Goal: Transaction & Acquisition: Purchase product/service

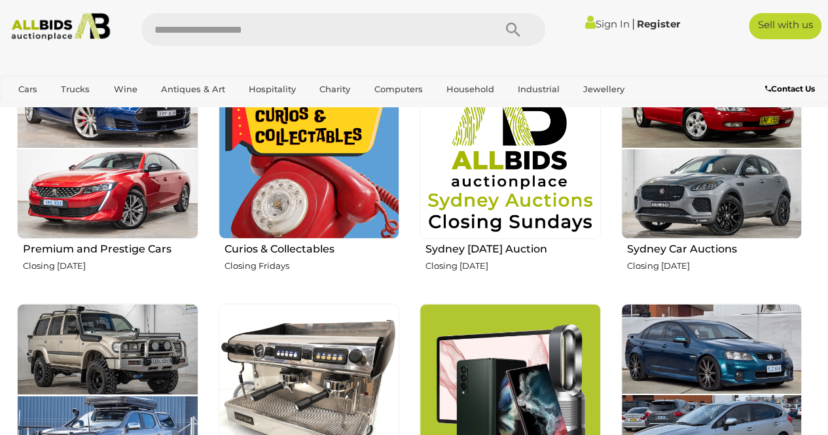
scroll to position [440, 0]
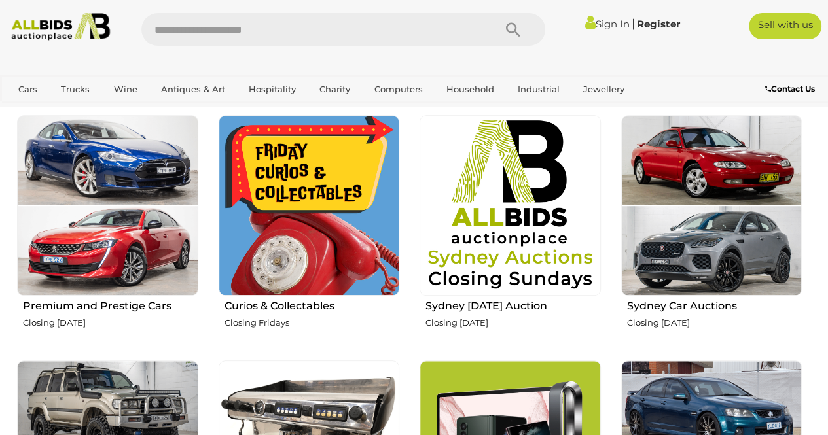
click at [671, 248] on img at bounding box center [711, 205] width 181 height 181
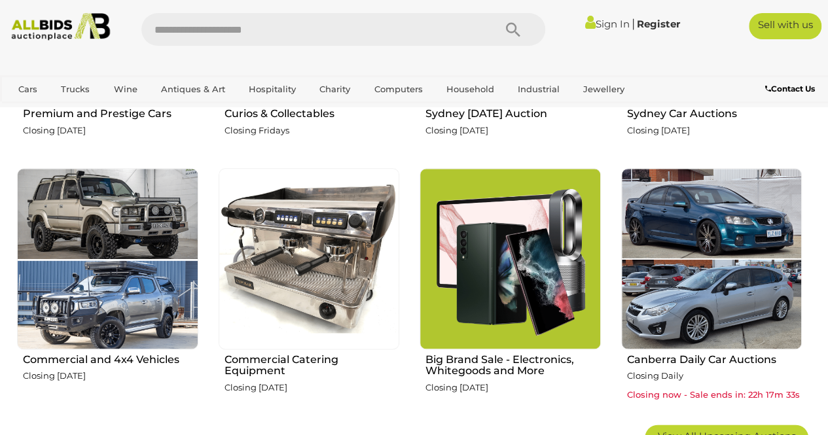
scroll to position [644, 0]
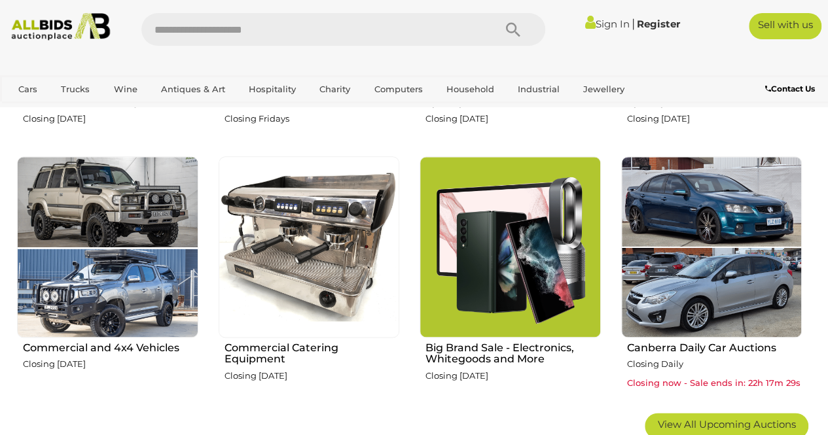
click at [667, 348] on h2 "Canberra Daily Car Auctions" at bounding box center [714, 346] width 175 height 15
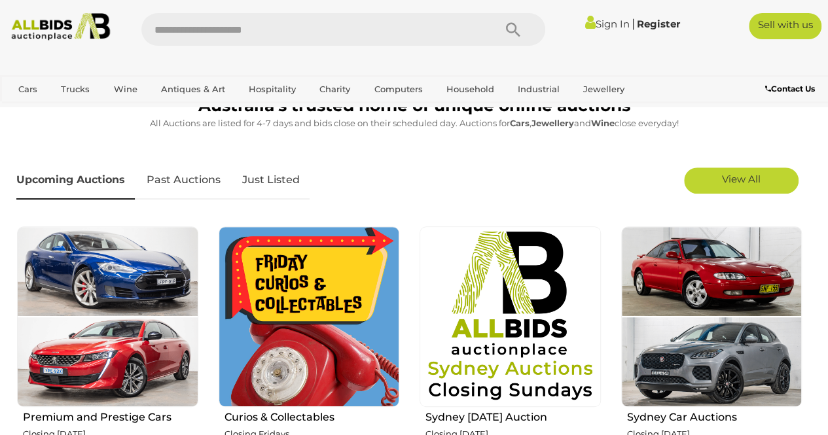
scroll to position [439, 0]
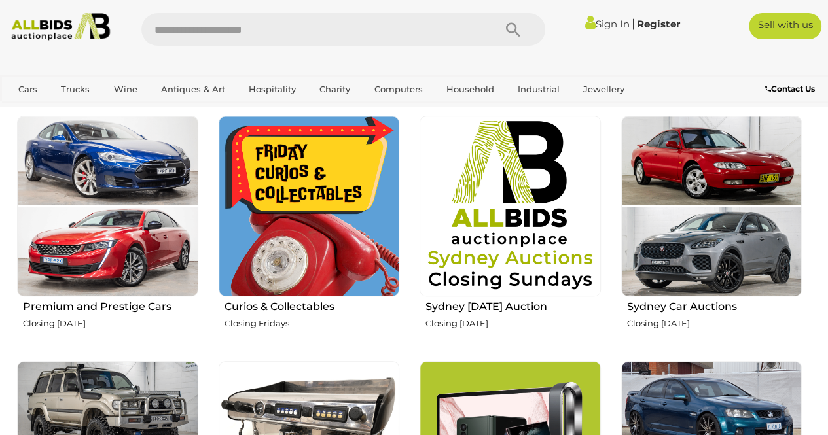
click at [110, 294] on img at bounding box center [107, 206] width 181 height 181
click at [476, 305] on h2 "Sydney [DATE] Auction" at bounding box center [512, 305] width 175 height 15
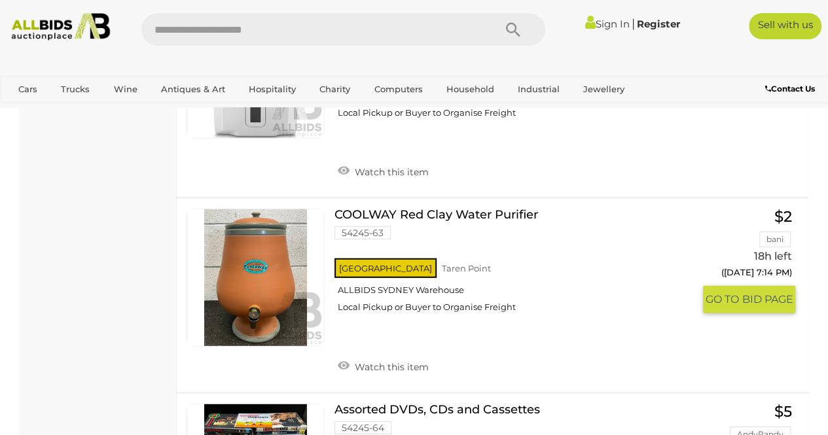
scroll to position [1639, 0]
click at [519, 259] on div "NSW Taren Point ALLBIDS SYDNEY Warehouse Local Pickup or Buyer to Organise Frei…" at bounding box center [513, 288] width 358 height 67
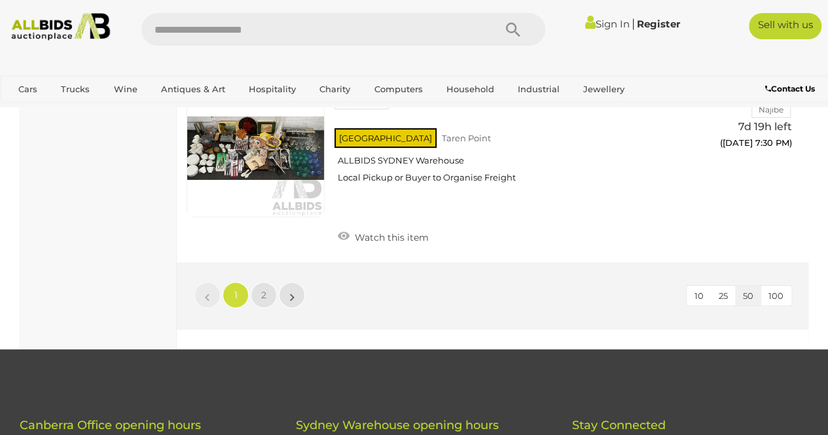
scroll to position [10032, 0]
click at [262, 281] on link "2" at bounding box center [264, 294] width 26 height 26
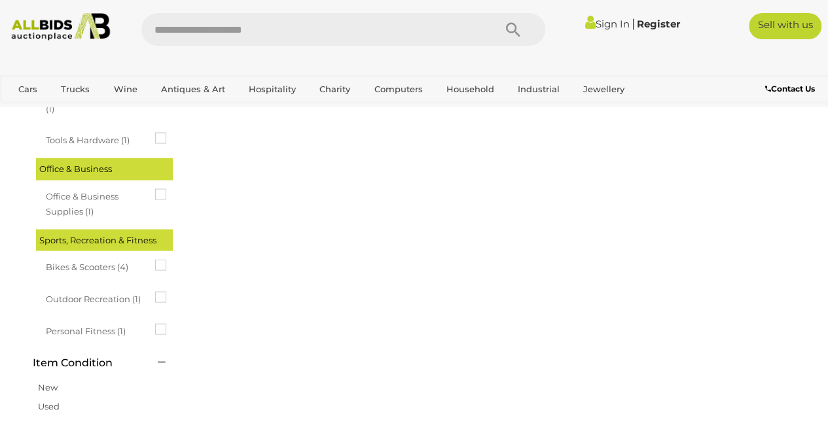
scroll to position [67, 0]
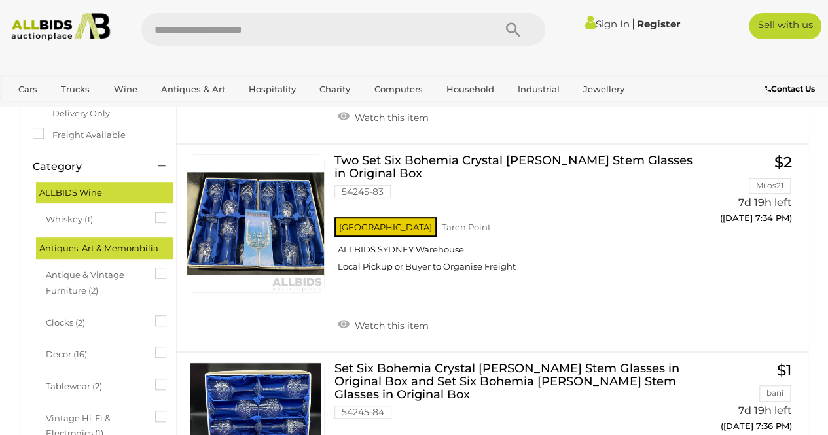
scroll to position [239, 0]
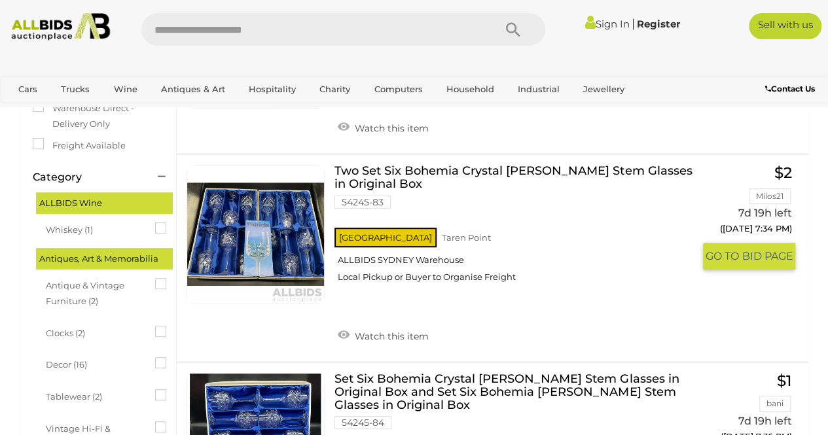
click at [406, 166] on link "Two Set Six Bohemia Crystal PATRICIA Stem Glasses in Original Box 54245-83 NSW …" at bounding box center [518, 229] width 349 height 128
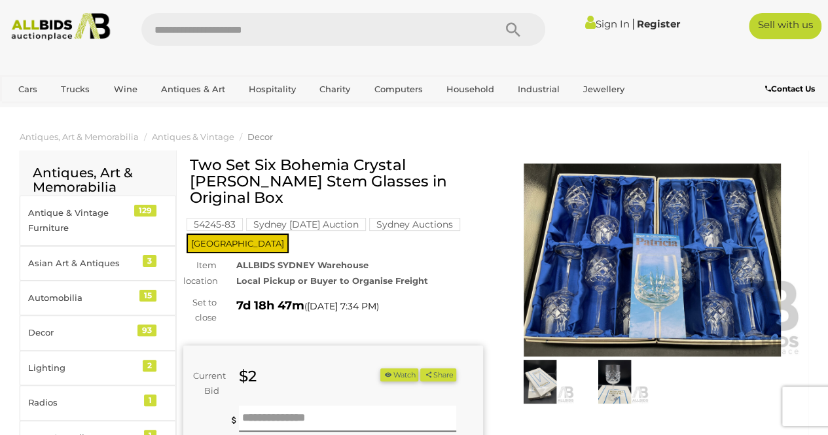
click at [638, 242] on img at bounding box center [652, 260] width 300 height 193
